Goal: Information Seeking & Learning: Find contact information

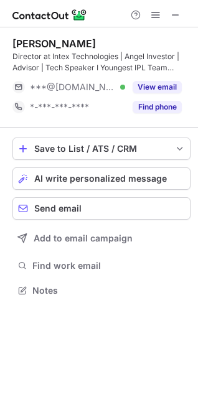
scroll to position [282, 198]
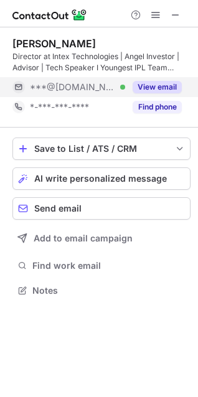
click at [145, 90] on button "View email" at bounding box center [156, 87] width 49 height 12
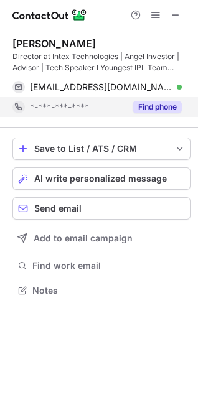
click at [146, 109] on button "Find phone" at bounding box center [156, 107] width 49 height 12
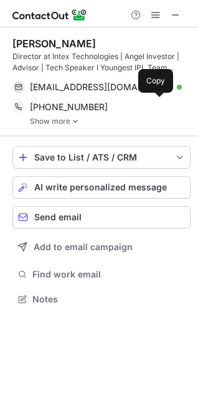
scroll to position [290, 198]
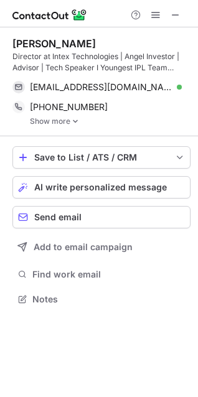
click at [57, 122] on link "Show more" at bounding box center [110, 121] width 160 height 9
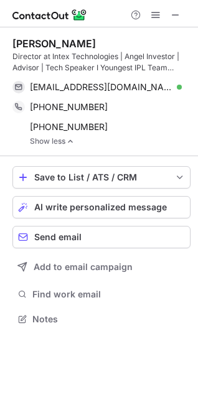
click at [9, 41] on div "[PERSON_NAME] Director at Intex Technologies | Angel Investor | Advisor | Tech …" at bounding box center [99, 182] width 198 height 310
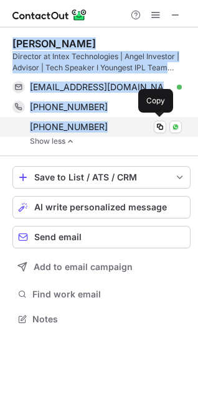
drag, startPoint x: 9, startPoint y: 41, endPoint x: 117, endPoint y: 129, distance: 139.7
click at [117, 129] on div "[PERSON_NAME] Director at Intex Technologies | Angel Investor | Advisor | Tech …" at bounding box center [99, 182] width 198 height 310
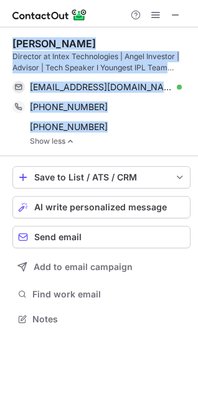
copy div "[PERSON_NAME] Director at Intex Technologies | Angel Investor | Advisor | Tech …"
click at [175, 19] on span at bounding box center [175, 15] width 10 height 10
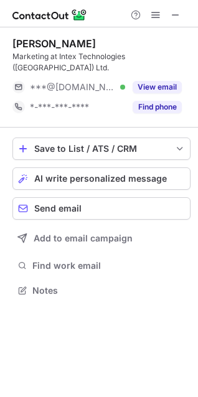
scroll to position [270, 198]
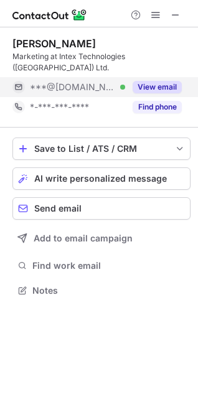
click at [149, 81] on button "View email" at bounding box center [156, 87] width 49 height 12
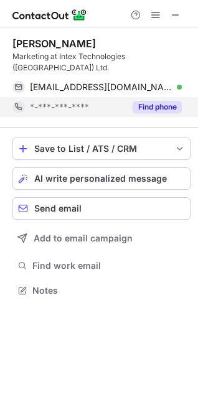
click at [149, 101] on button "Find phone" at bounding box center [156, 107] width 49 height 12
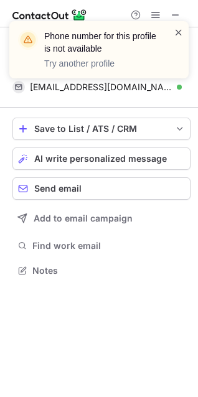
scroll to position [251, 198]
click at [174, 35] on span at bounding box center [178, 32] width 10 height 12
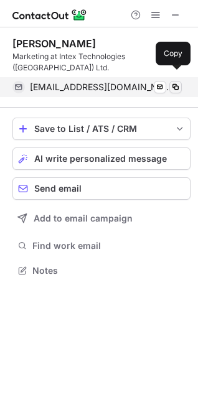
click at [176, 82] on span at bounding box center [175, 87] width 10 height 10
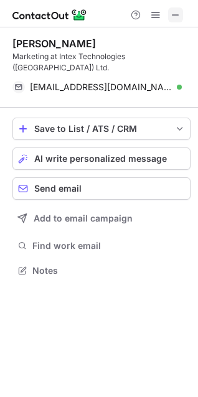
click at [174, 14] on span at bounding box center [175, 15] width 10 height 10
